Goal: Transaction & Acquisition: Purchase product/service

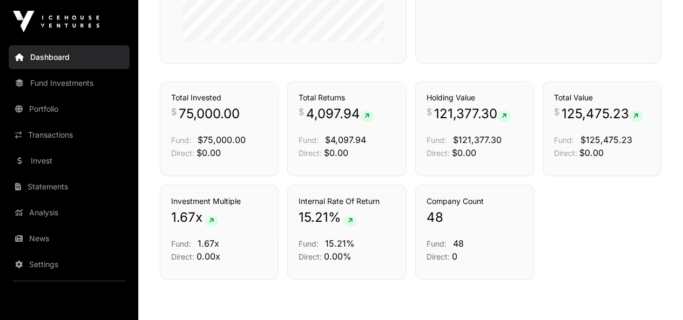
scroll to position [763, 0]
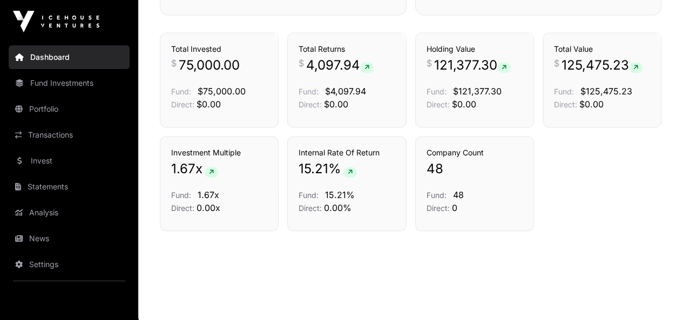
click at [57, 153] on link "Invest" at bounding box center [69, 161] width 121 height 24
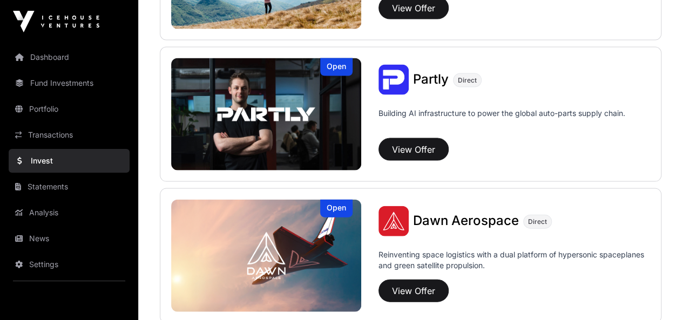
scroll to position [1163, 0]
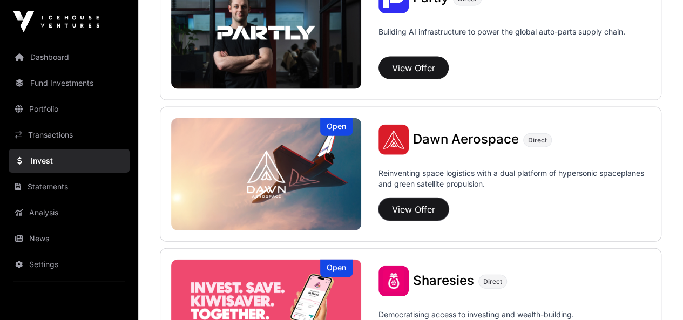
click at [401, 207] on button "View Offer" at bounding box center [413, 209] width 70 height 23
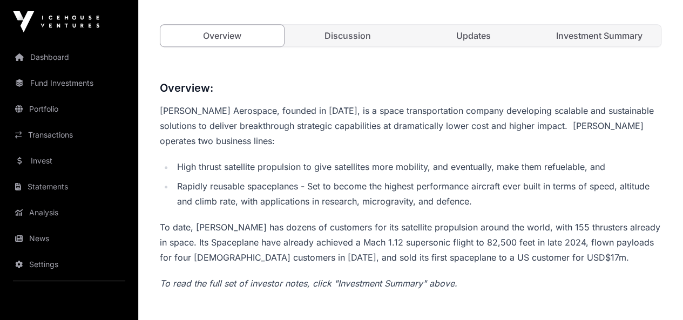
scroll to position [324, 0]
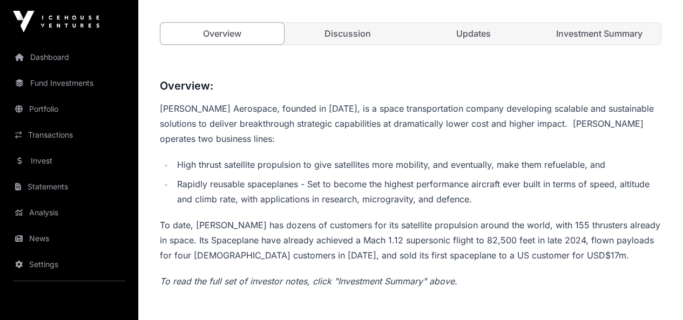
click at [555, 44] on link "Investment Summary" at bounding box center [599, 34] width 124 height 22
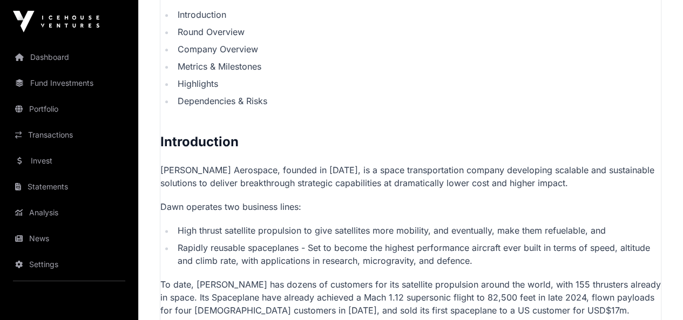
scroll to position [443, 0]
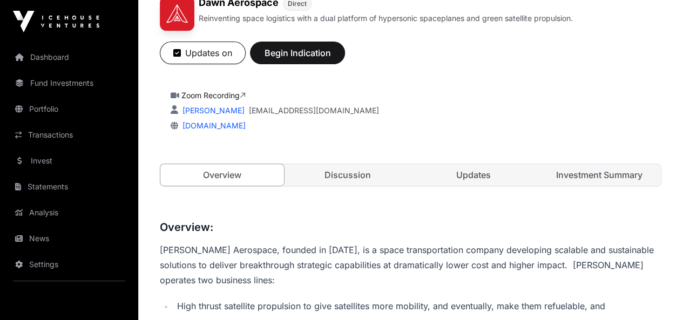
scroll to position [270, 0]
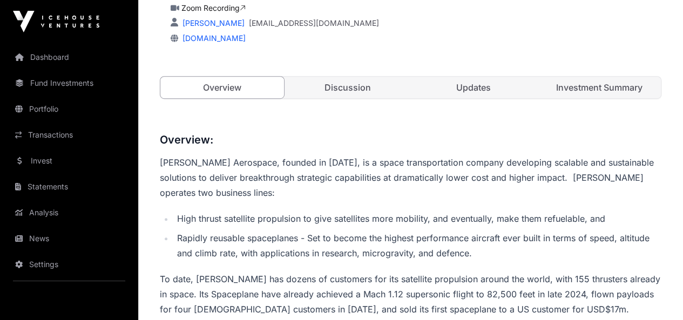
click at [322, 98] on link "Discussion" at bounding box center [348, 88] width 124 height 22
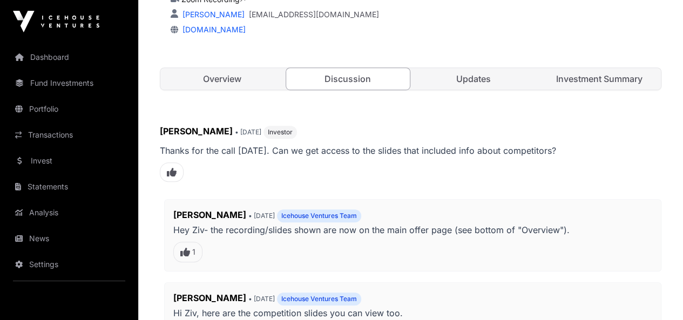
scroll to position [270, 0]
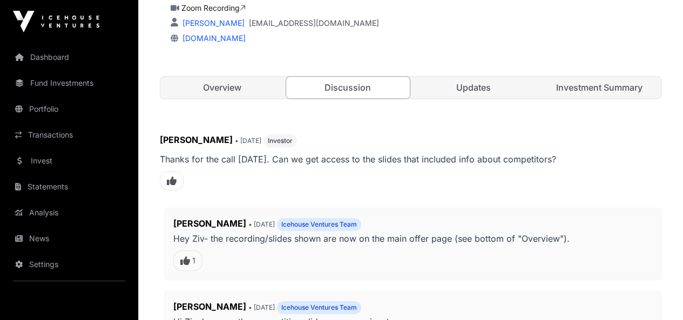
click at [448, 98] on link "Updates" at bounding box center [474, 88] width 124 height 22
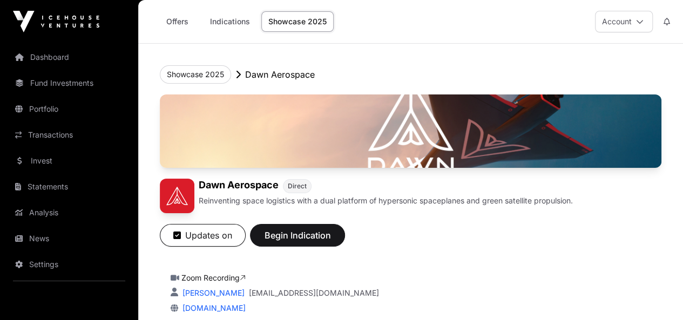
scroll to position [270, 0]
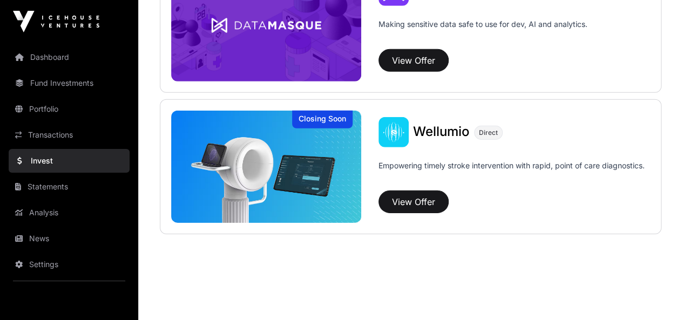
scroll to position [1271, 0]
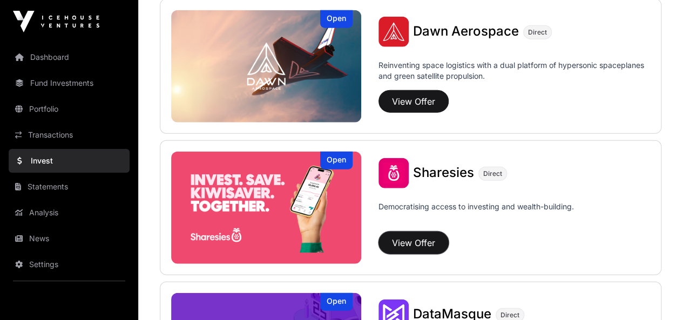
click at [428, 246] on button "View Offer" at bounding box center [413, 242] width 70 height 23
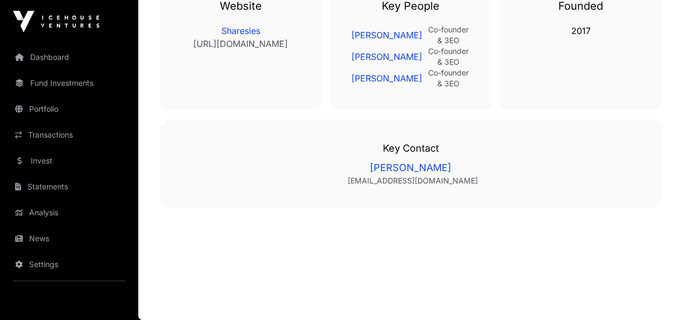
scroll to position [1835, 0]
